Goal: Task Accomplishment & Management: Manage account settings

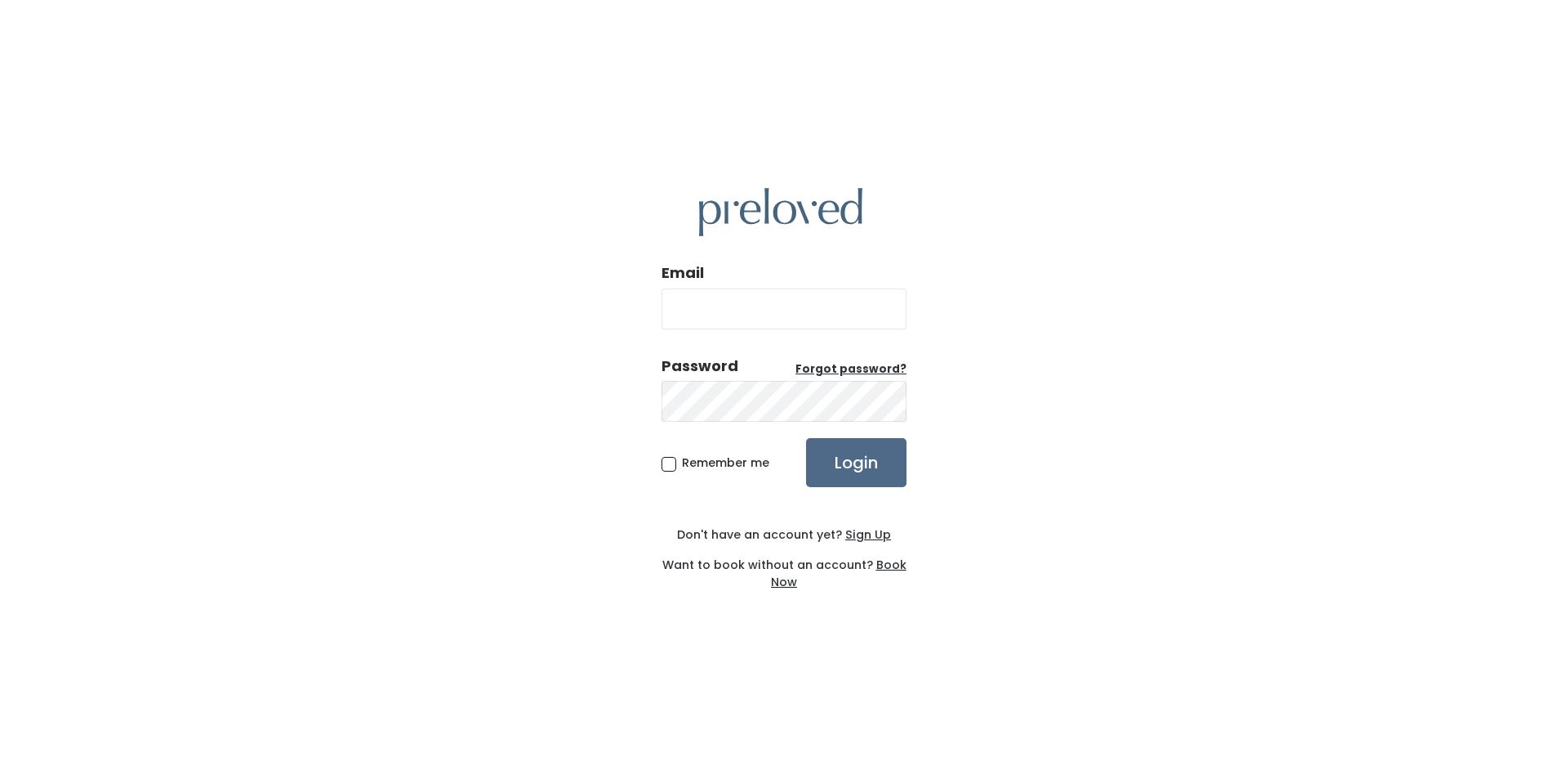
type input "[EMAIL_ADDRESS][DOMAIN_NAME]"
click at [874, 457] on input "Login" at bounding box center [856, 463] width 101 height 49
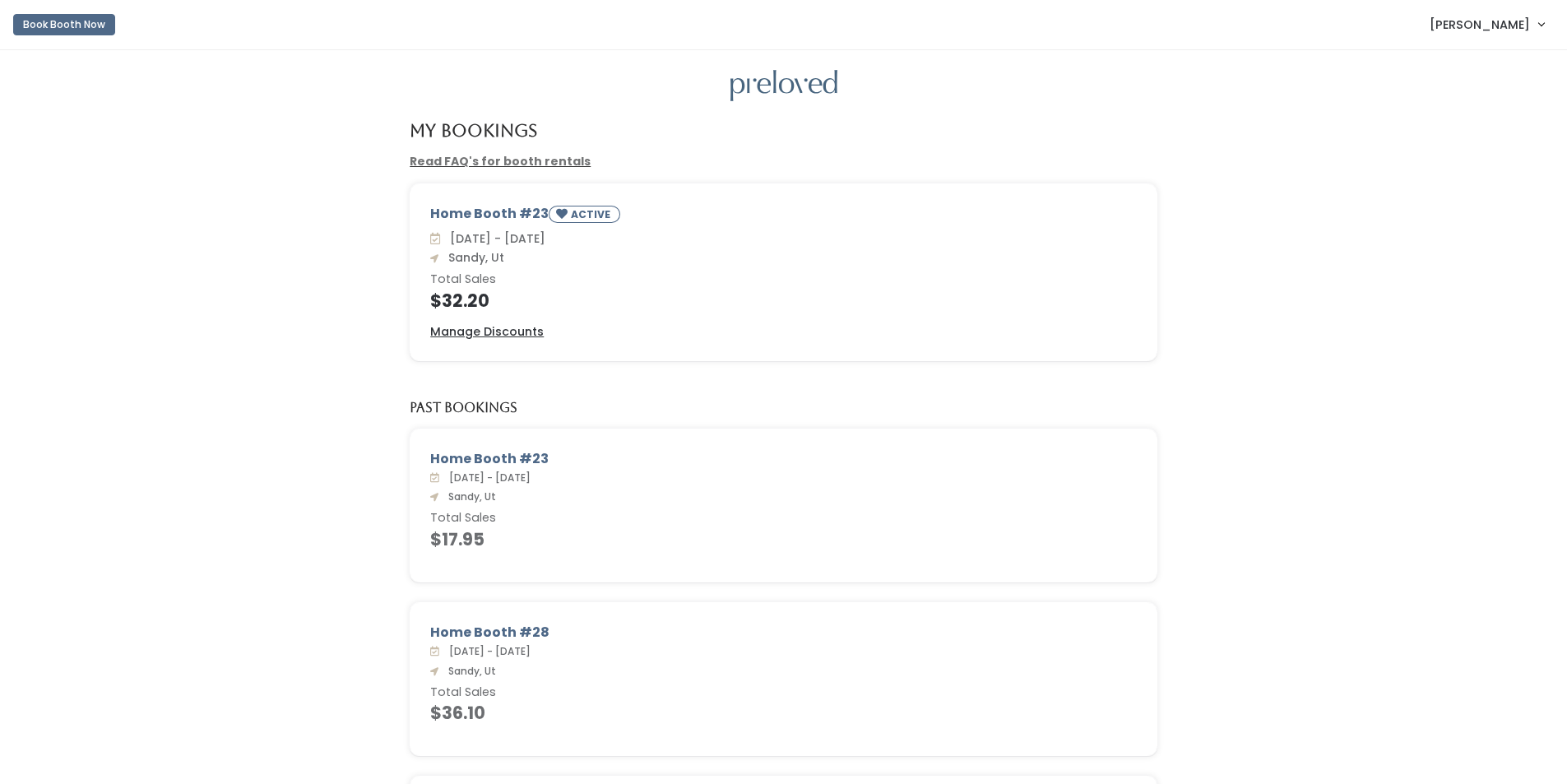
click at [1474, 20] on span "Jackie Sweeden" at bounding box center [1480, 25] width 101 height 18
click at [1469, 134] on button "Logout" at bounding box center [1485, 138] width 148 height 30
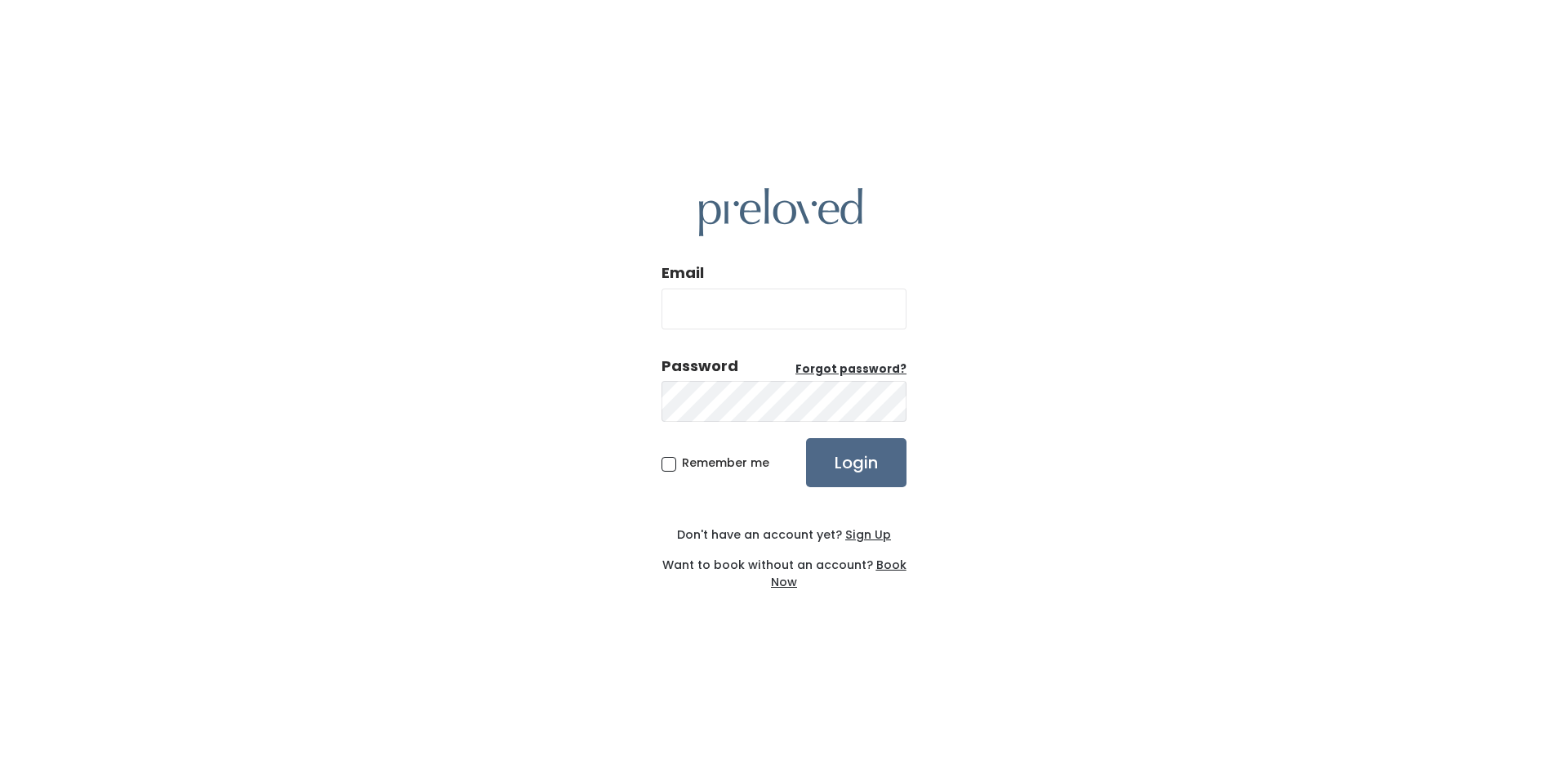
type input "[EMAIL_ADDRESS][DOMAIN_NAME]"
click at [861, 457] on input "Login" at bounding box center [856, 463] width 101 height 49
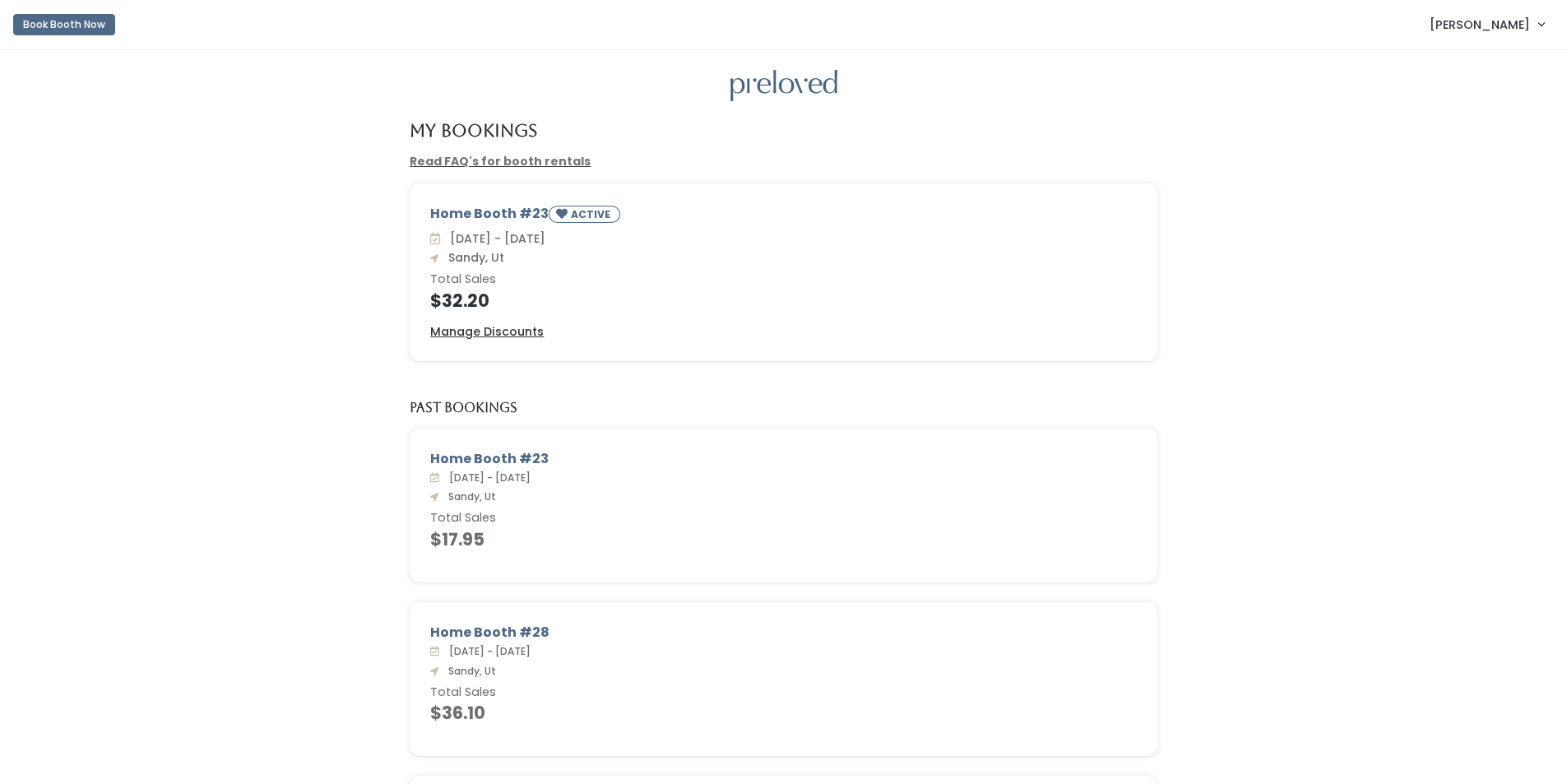
click at [1475, 31] on span "[PERSON_NAME]" at bounding box center [1480, 25] width 101 height 18
click at [1461, 139] on button "Logout" at bounding box center [1485, 138] width 148 height 30
